Goal: Information Seeking & Learning: Learn about a topic

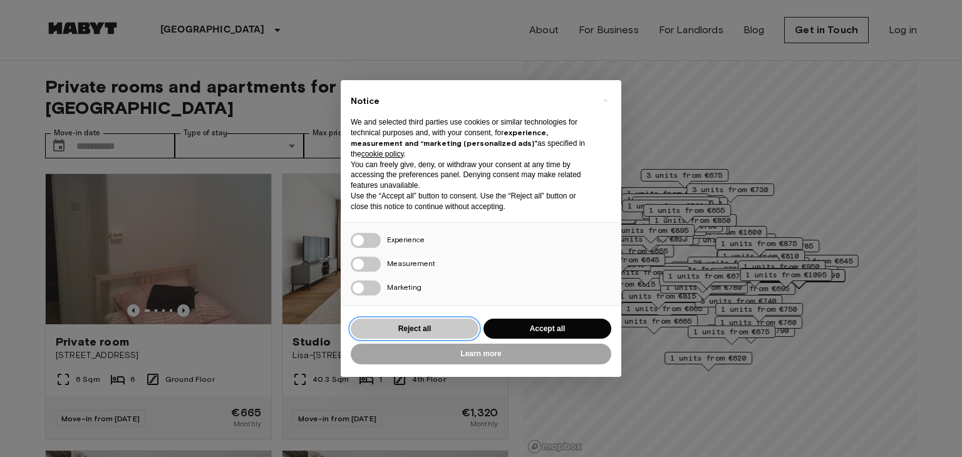
click at [466, 330] on button "Reject all" at bounding box center [415, 329] width 128 height 21
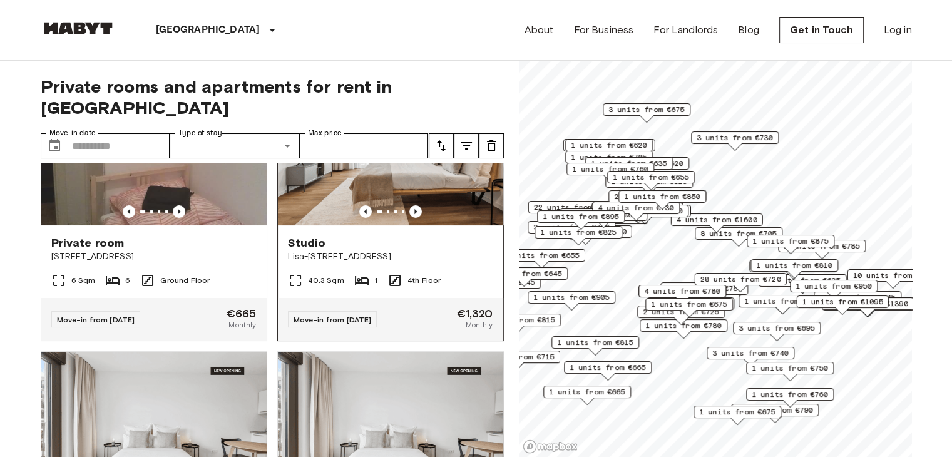
scroll to position [125, 0]
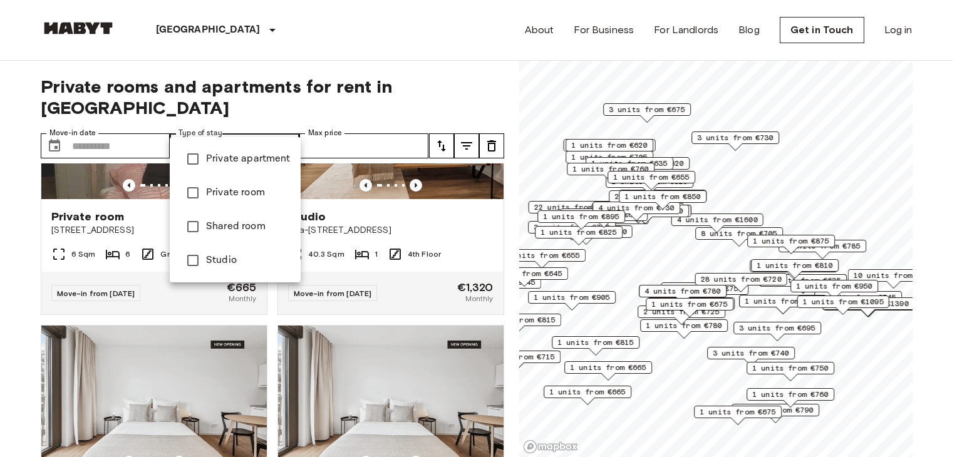
click at [377, 126] on div at bounding box center [481, 228] width 962 height 457
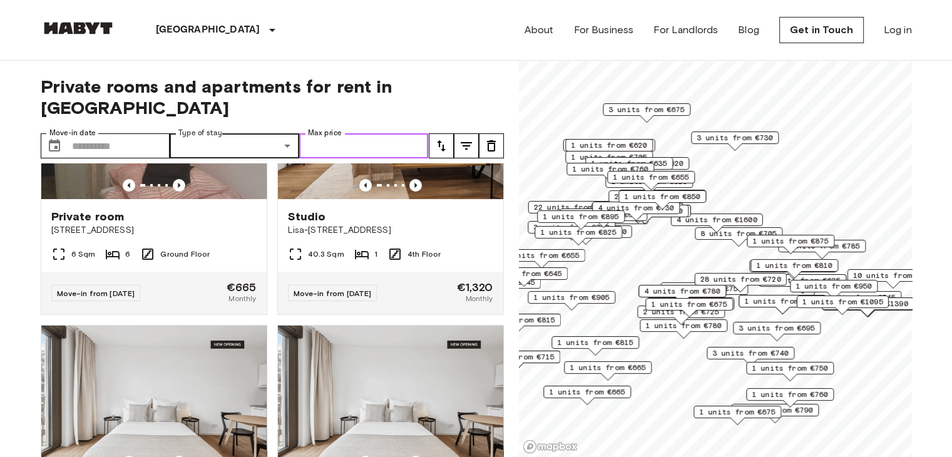
click at [379, 133] on input "Max price" at bounding box center [364, 145] width 130 height 25
click at [448, 138] on icon "tune" at bounding box center [441, 145] width 15 height 15
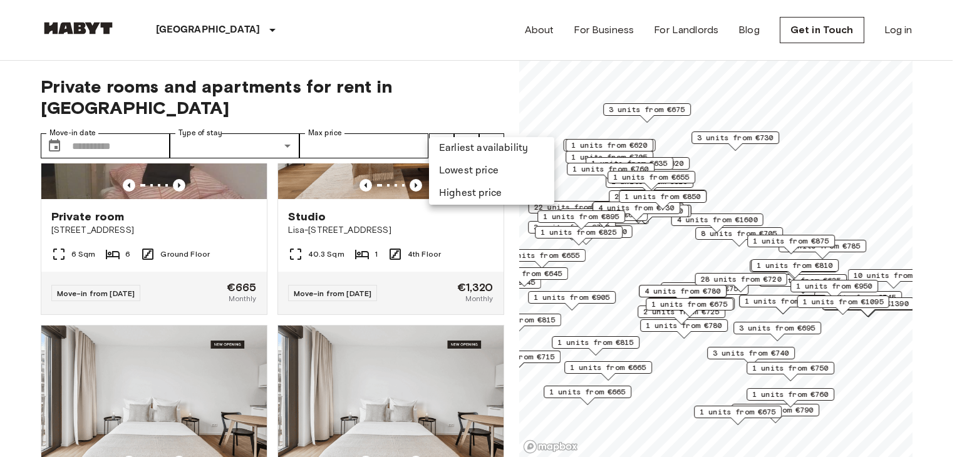
click at [465, 163] on li "Lowest price" at bounding box center [491, 171] width 125 height 23
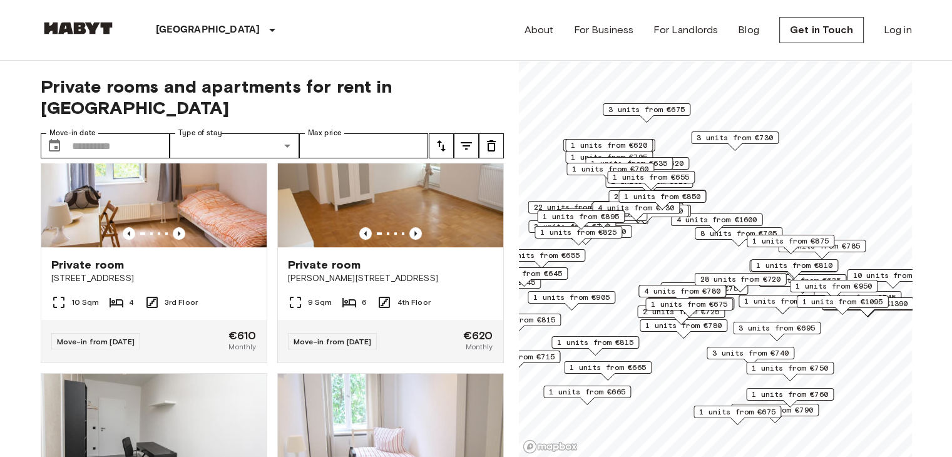
scroll to position [689, 0]
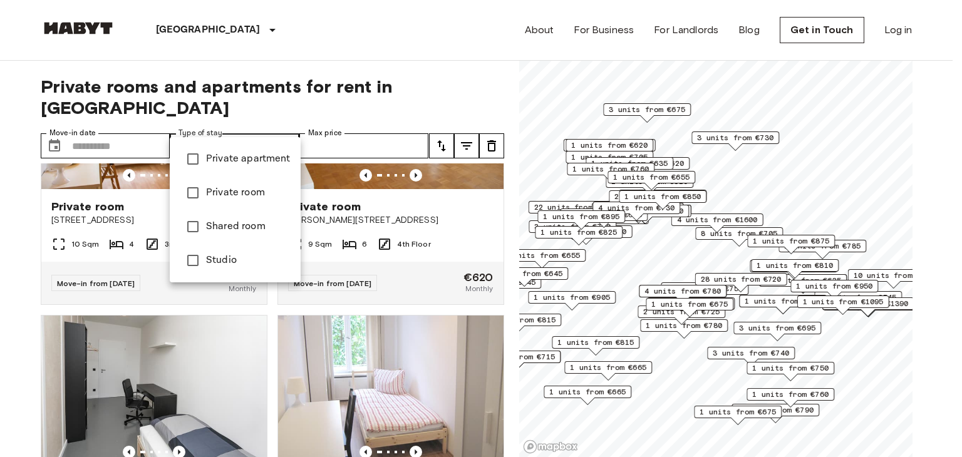
click at [242, 239] on li "Shared room" at bounding box center [235, 227] width 131 height 34
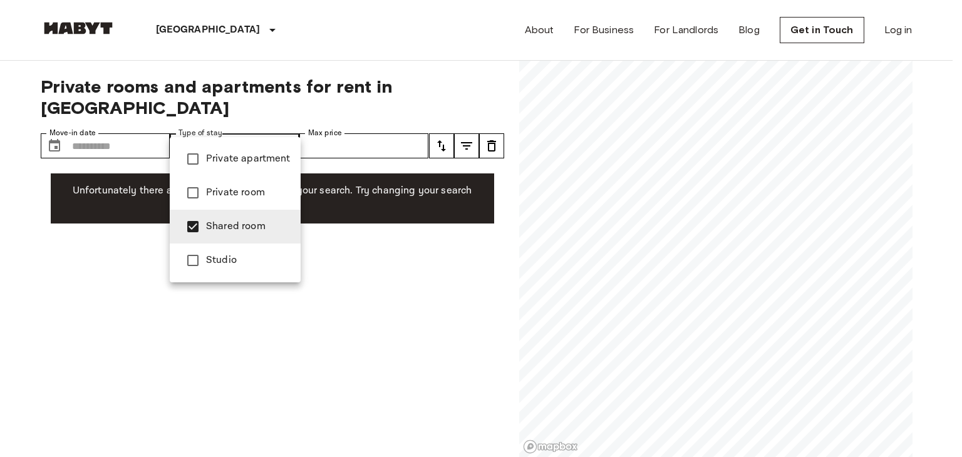
click at [376, 249] on div at bounding box center [481, 228] width 962 height 457
click at [260, 188] on span "Private room" at bounding box center [248, 192] width 85 height 15
type input "**********"
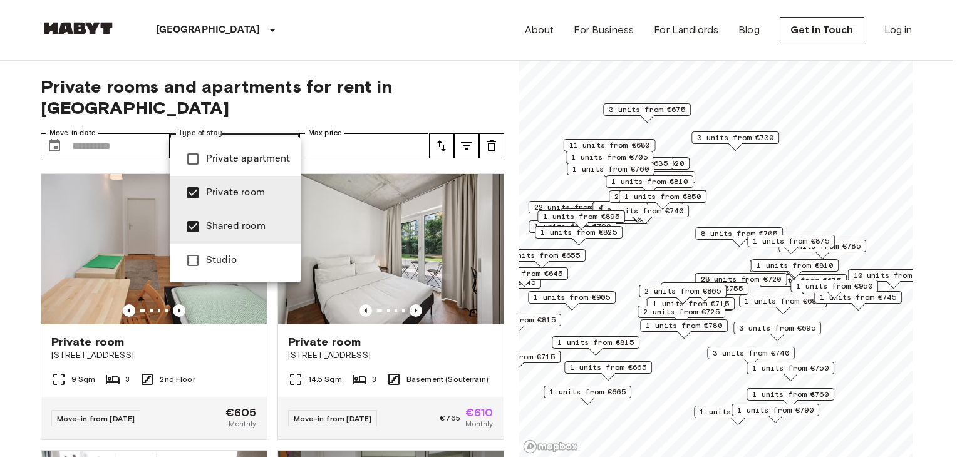
click at [282, 121] on div at bounding box center [481, 228] width 962 height 457
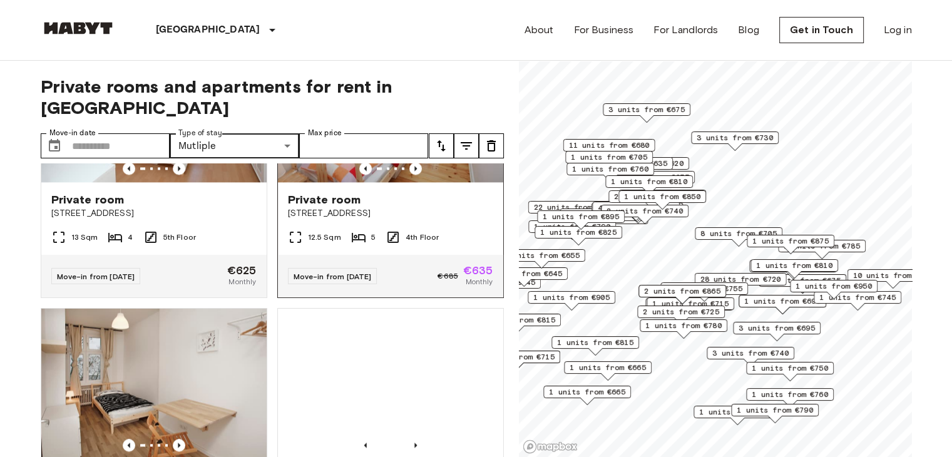
scroll to position [1815, 0]
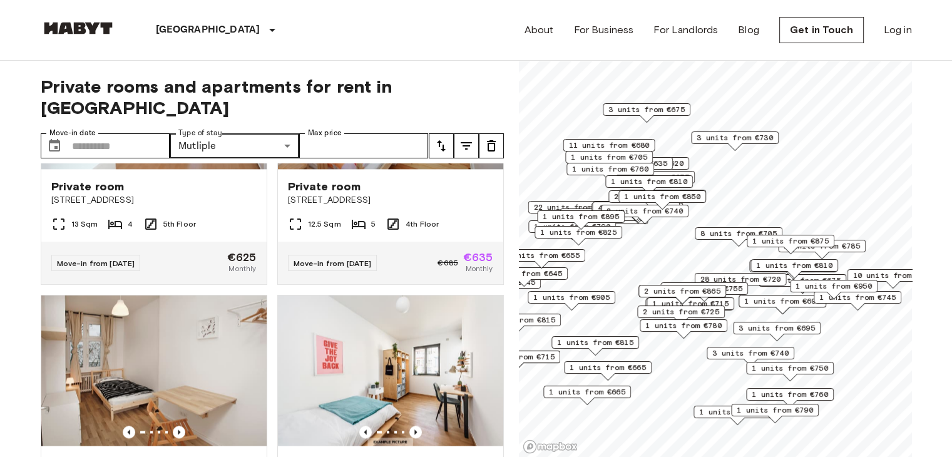
click at [367, 137] on div "**********" at bounding box center [272, 259] width 463 height 397
click at [367, 133] on input "Max price" at bounding box center [364, 145] width 130 height 25
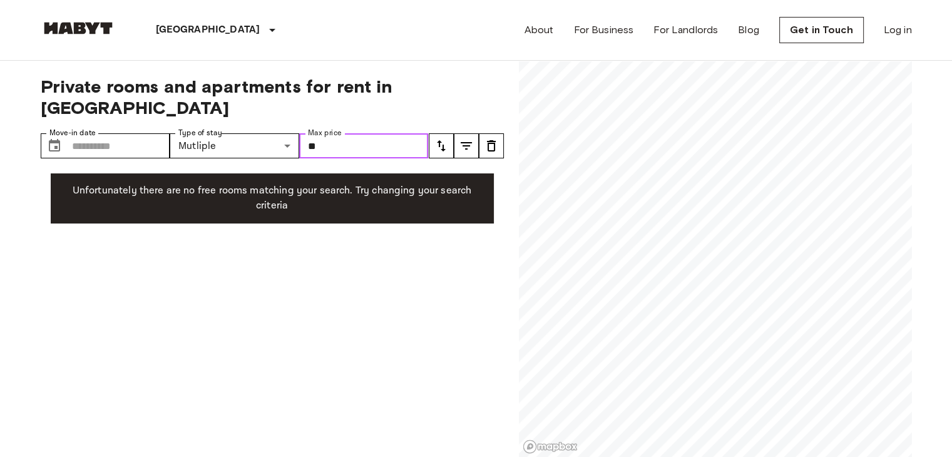
type input "*"
